Goal: Information Seeking & Learning: Learn about a topic

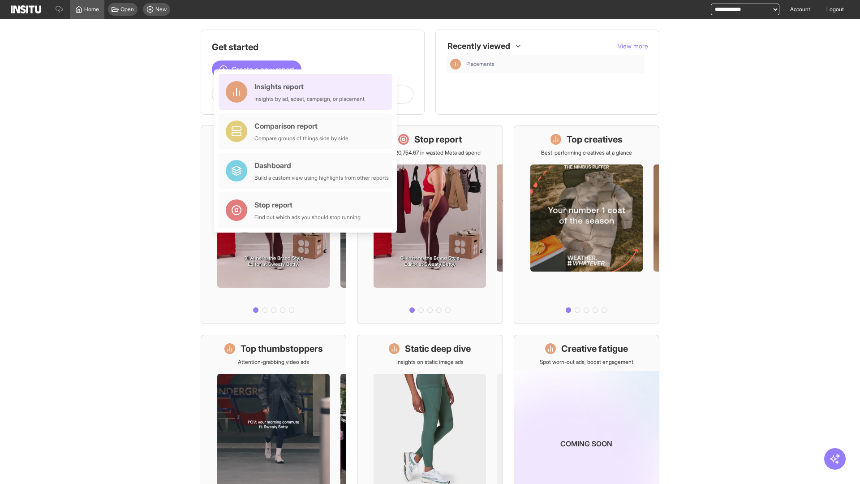
click at [308, 92] on div "Insights report Insights by ad, adset, campaign, or placement" at bounding box center [310, 92] width 110 height 22
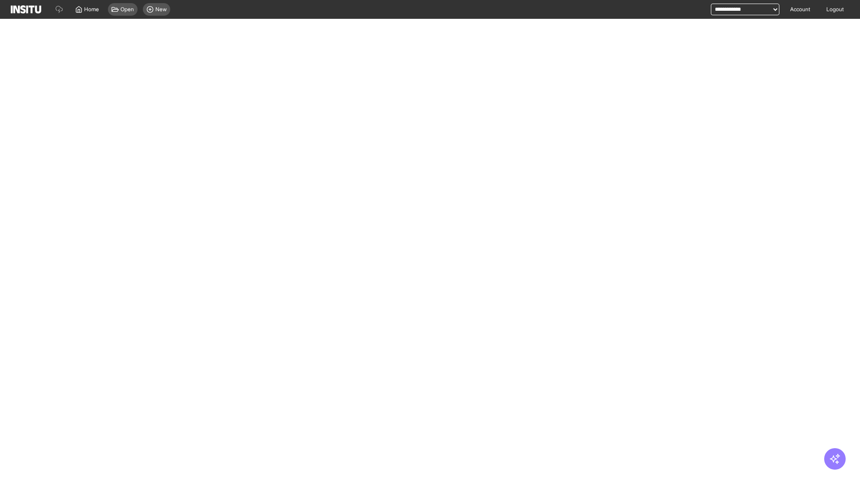
select select "**"
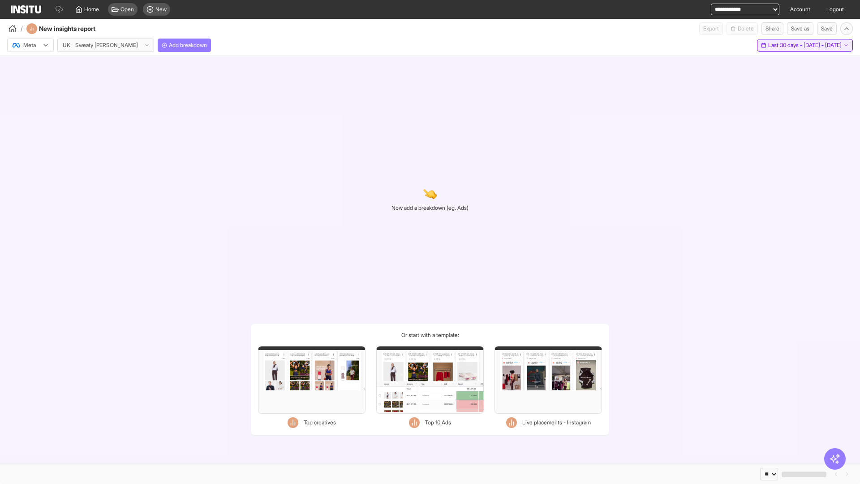
click at [785, 45] on span "Last 30 days - [DATE] - [DATE]" at bounding box center [805, 45] width 73 height 7
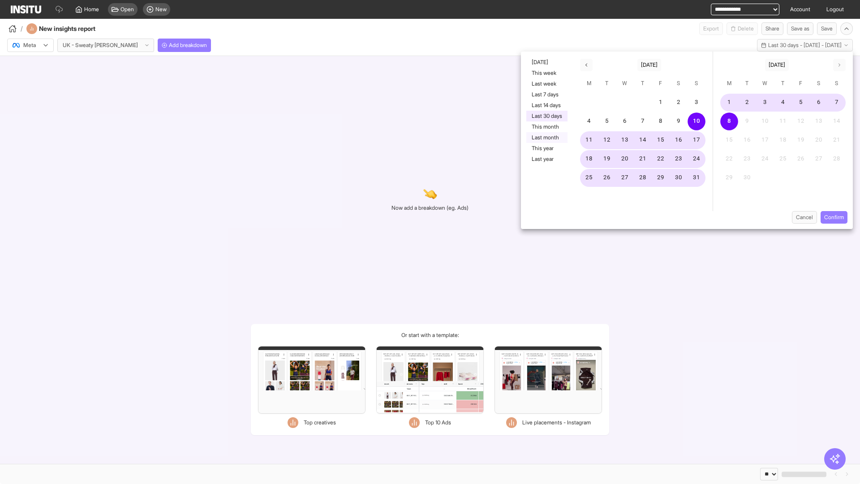
click at [546, 138] on button "Last month" at bounding box center [547, 137] width 41 height 11
